Goal: Information Seeking & Learning: Check status

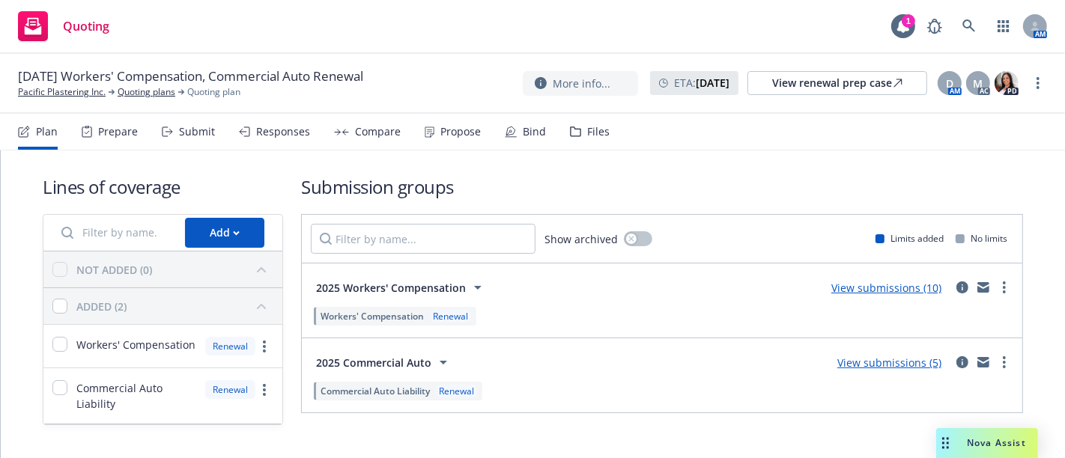
click at [467, 127] on div "Propose" at bounding box center [460, 132] width 40 height 12
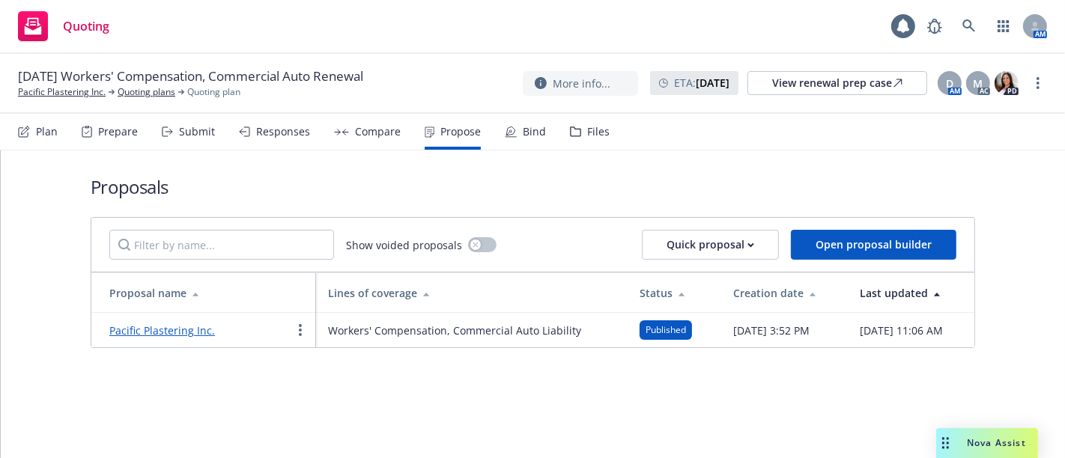
click at [144, 334] on link "Pacific Plastering Inc." at bounding box center [162, 330] width 106 height 14
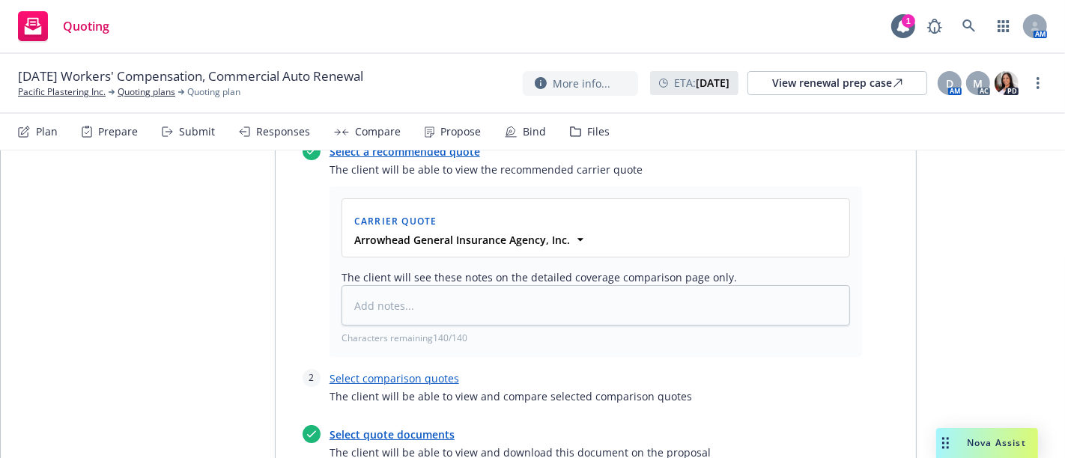
scroll to position [614, 0]
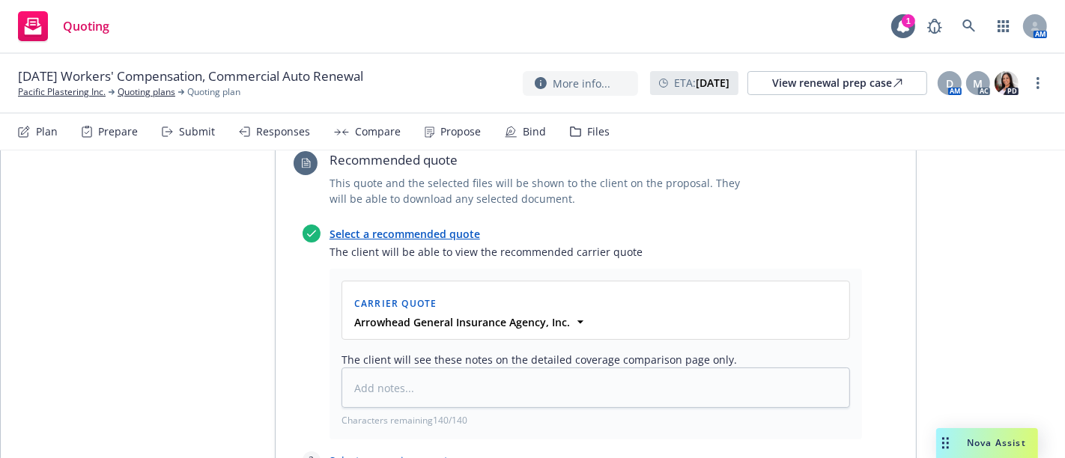
type textarea "x"
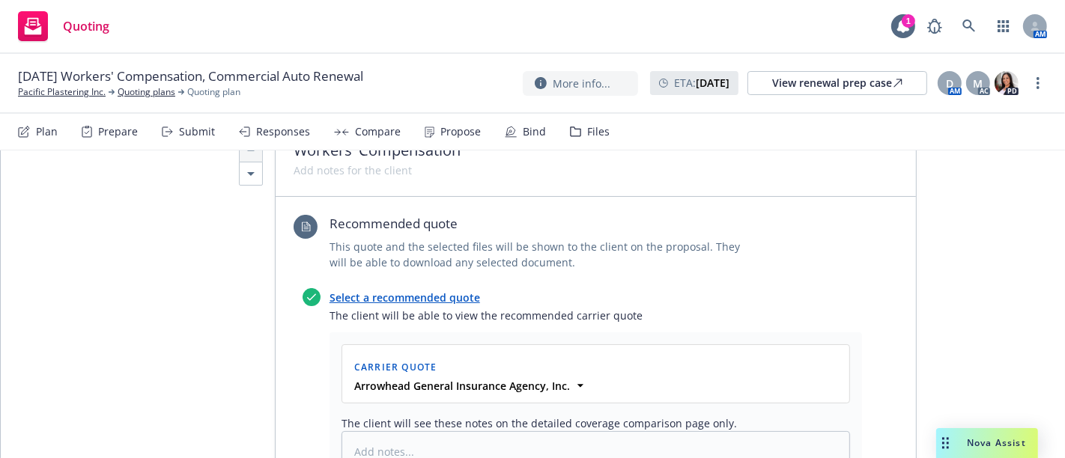
click at [452, 354] on div "Carrier Quote" at bounding box center [595, 366] width 489 height 24
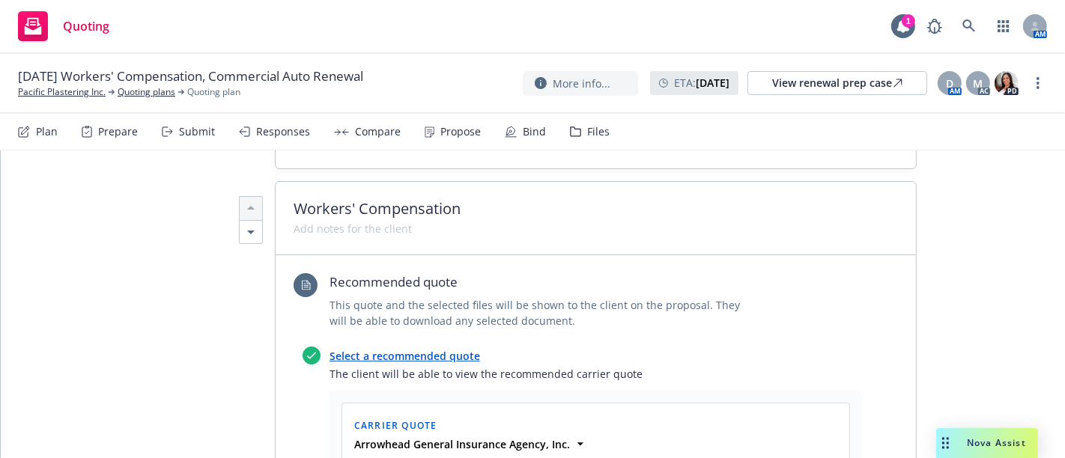
scroll to position [490, 0]
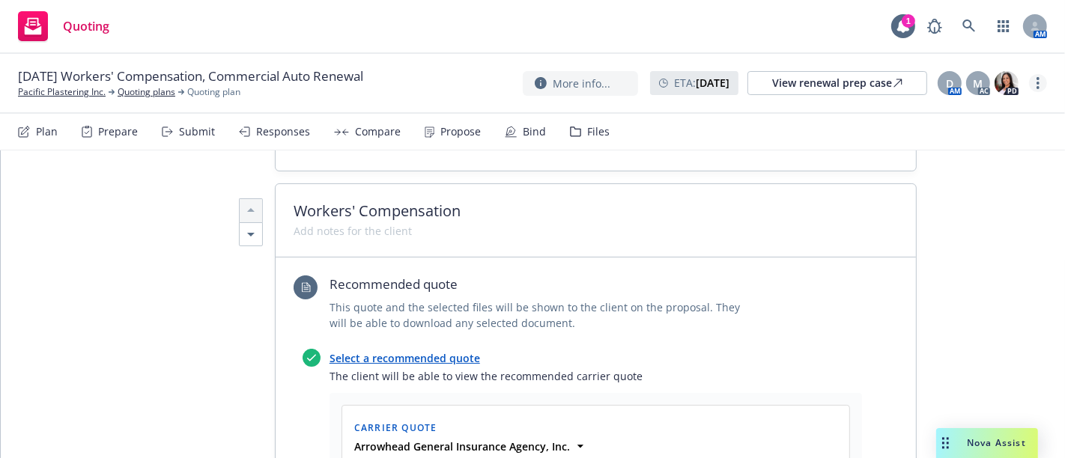
click at [1037, 80] on circle "more" at bounding box center [1037, 78] width 3 height 3
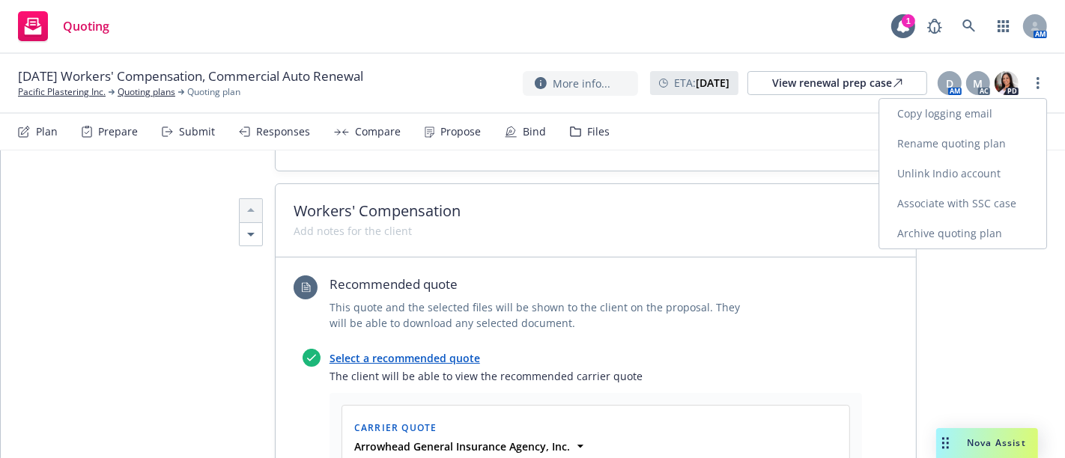
scroll to position [0, 0]
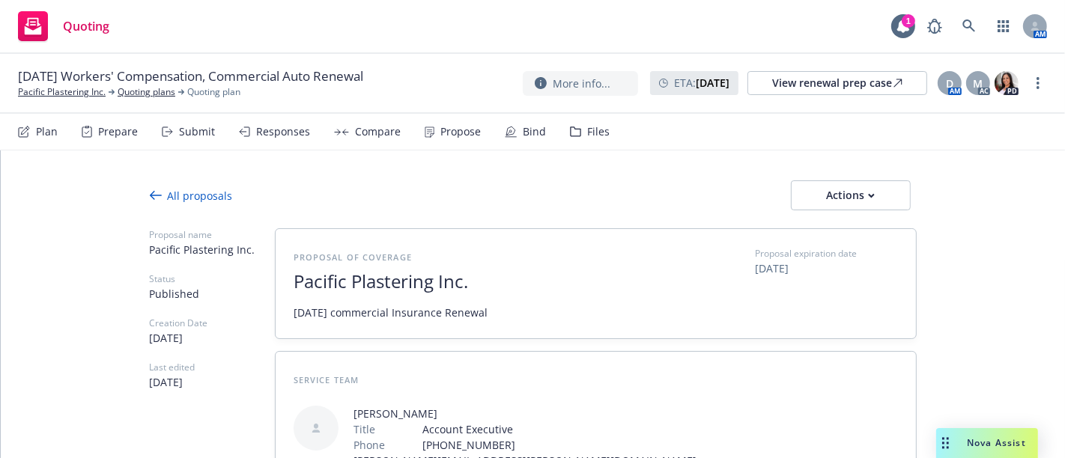
click at [185, 188] on div "All proposals" at bounding box center [191, 196] width 83 height 16
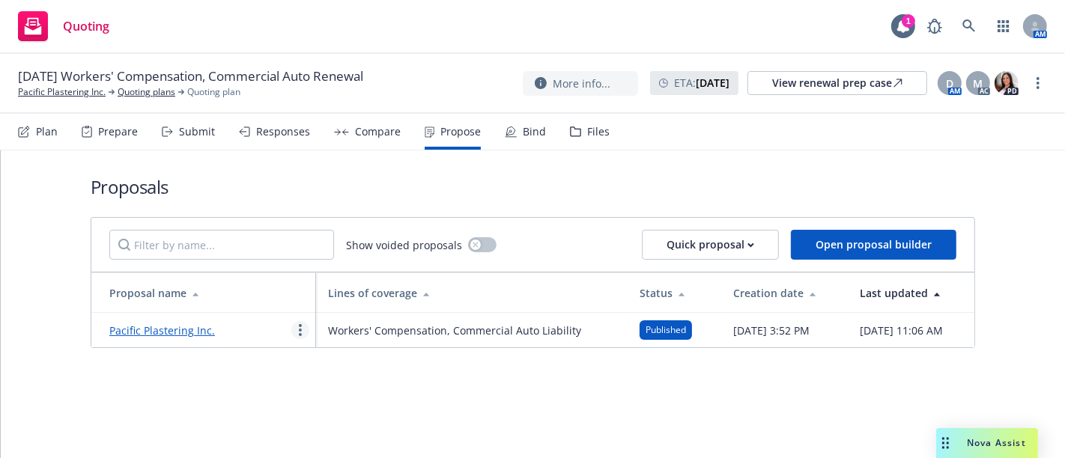
click at [296, 335] on link "more" at bounding box center [300, 330] width 18 height 18
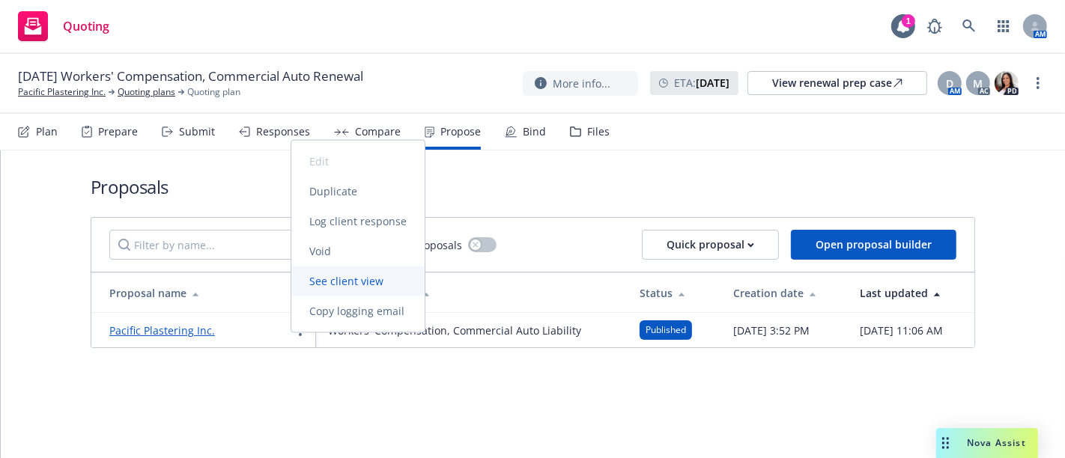
click at [334, 278] on span "See client view" at bounding box center [346, 281] width 110 height 14
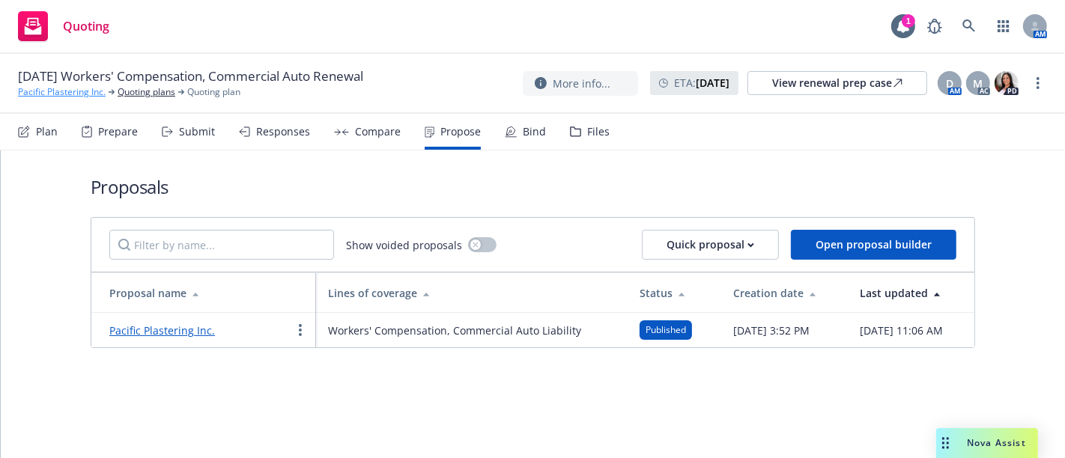
click at [53, 91] on link "Pacific Plastering Inc." at bounding box center [62, 91] width 88 height 13
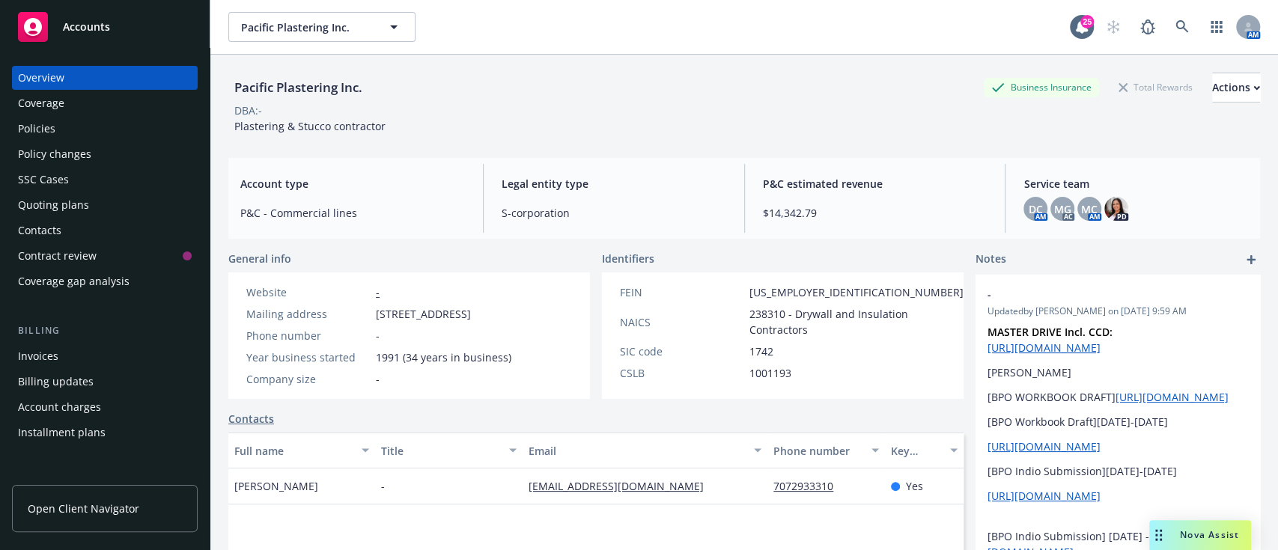
click at [55, 130] on div "Policies" at bounding box center [105, 129] width 174 height 24
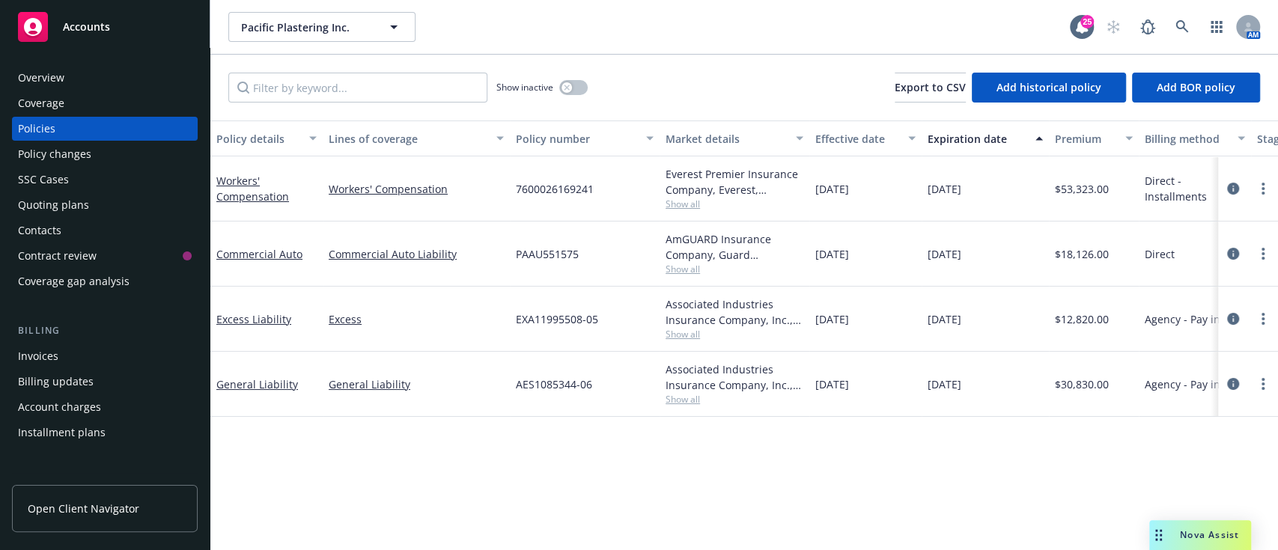
click at [52, 105] on div "Coverage" at bounding box center [41, 103] width 46 height 24
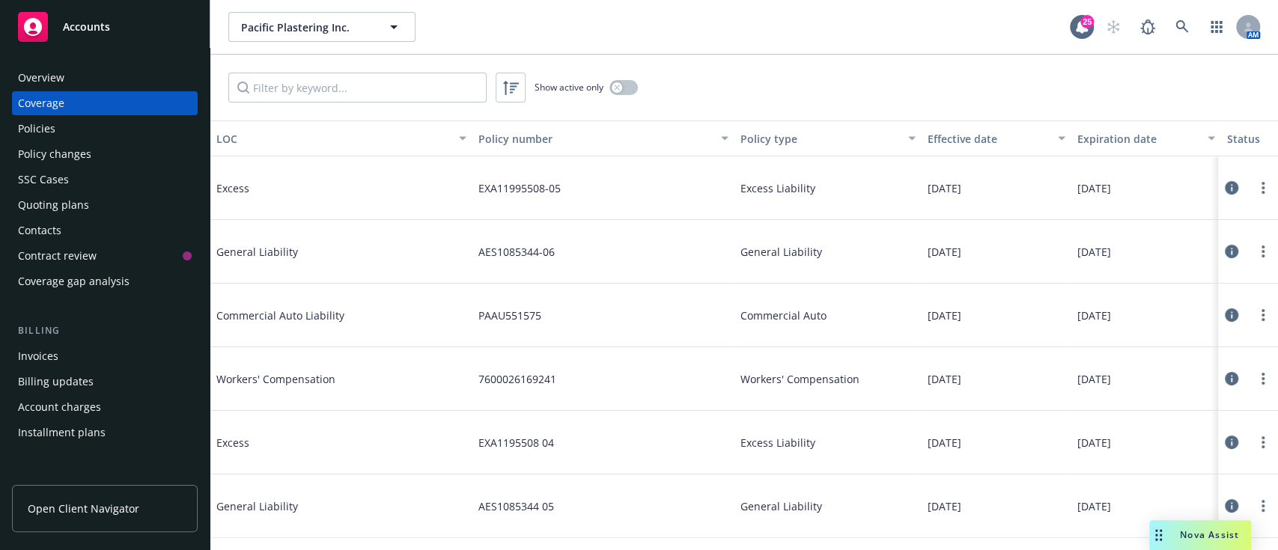
click at [82, 129] on div "Policies" at bounding box center [105, 129] width 174 height 24
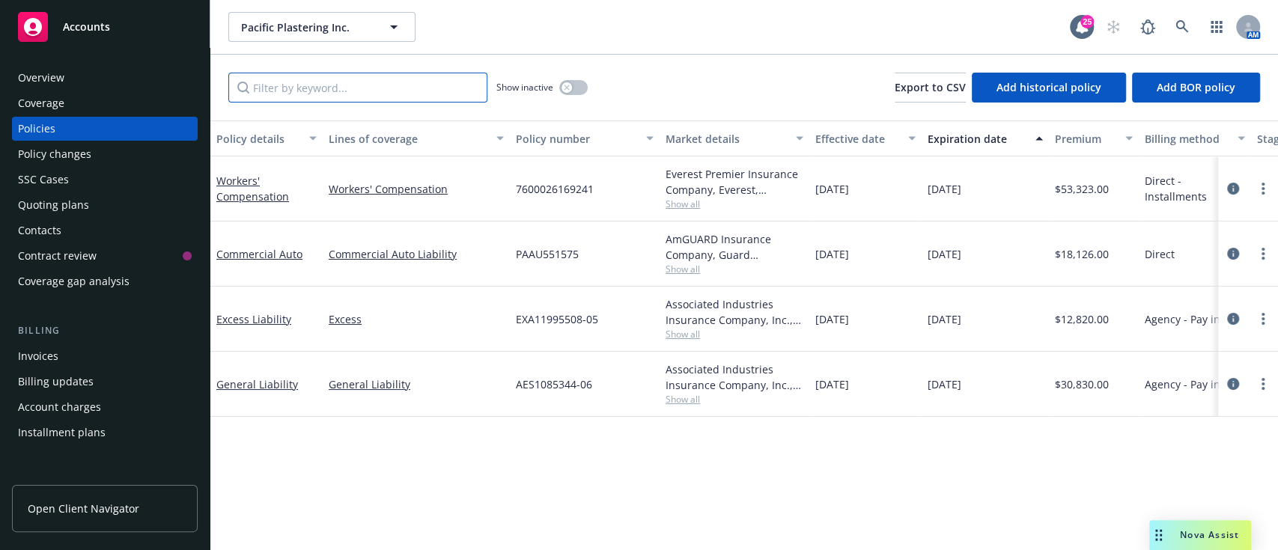
click at [294, 93] on input "Filter by keyword..." at bounding box center [357, 88] width 259 height 30
click at [577, 93] on button "button" at bounding box center [573, 87] width 28 height 15
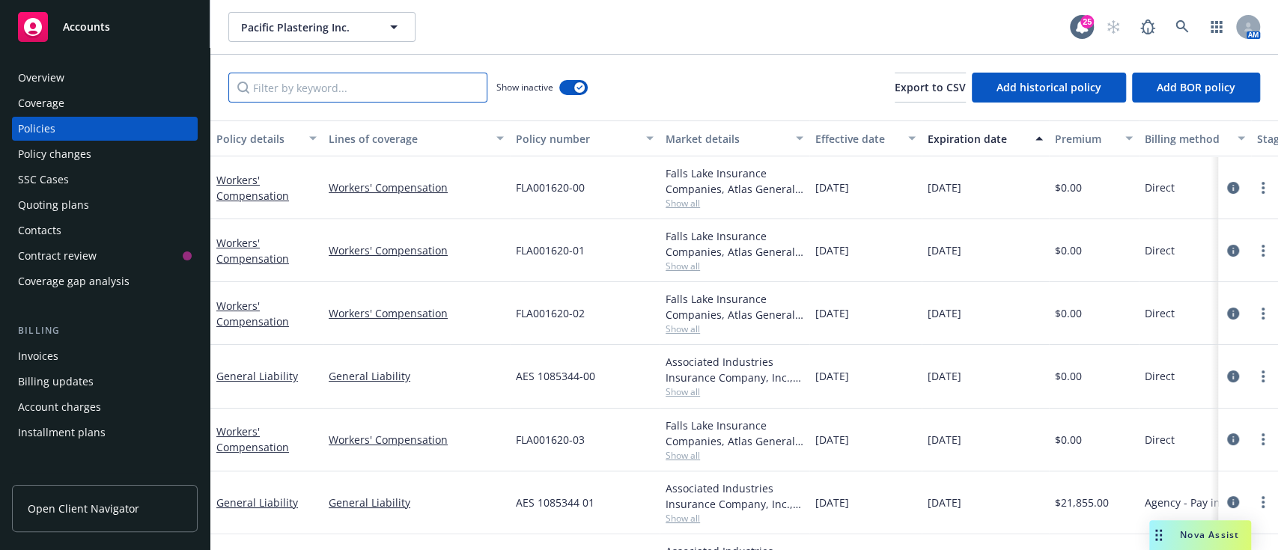
click at [418, 95] on input "Filter by keyword..." at bounding box center [357, 88] width 259 height 30
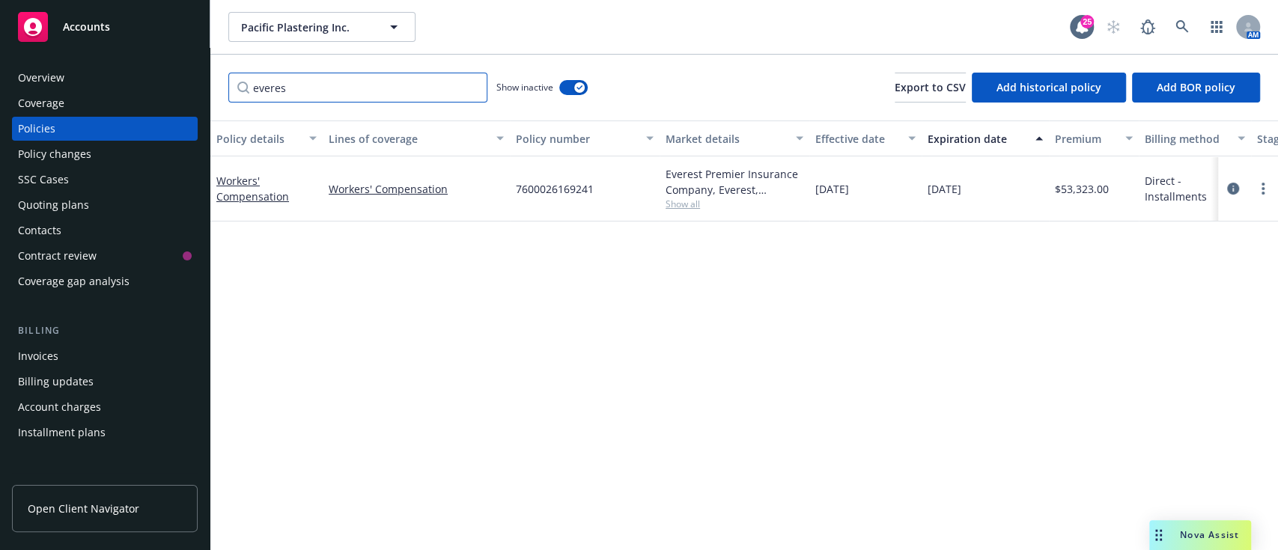
type input "everes"
click at [687, 204] on span "Show all" at bounding box center [735, 204] width 138 height 13
click at [577, 91] on div "button" at bounding box center [579, 87] width 10 height 10
